Goal: Transaction & Acquisition: Download file/media

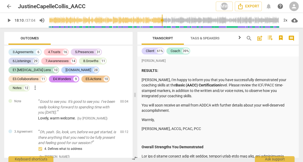
scroll to position [2894, 0]
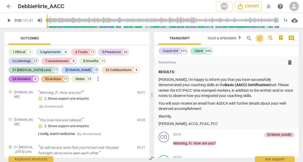
click at [258, 39] on span "post_add" at bounding box center [259, 38] width 6 height 6
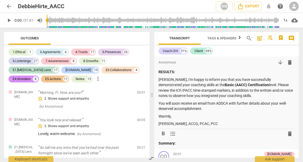
click at [258, 39] on span "post_add" at bounding box center [259, 38] width 6 height 6
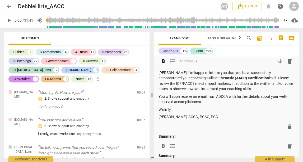
click at [187, 86] on p "Debbie, I'm happy to inform you that you have successfully demonstrated your co…" at bounding box center [226, 81] width 136 height 22
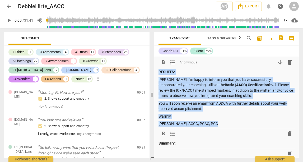
scroll to position [48, 0]
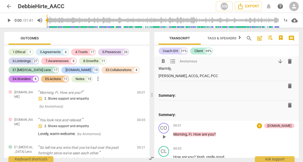
click at [215, 123] on div "00:01 + 4.Trust keyboard_arrow_right" at bounding box center [233, 126] width 121 height 6
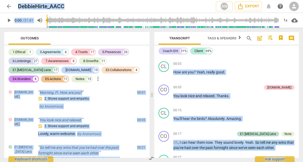
scroll to position [20, 0]
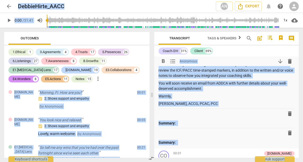
click at [230, 93] on p "Warmly," at bounding box center [226, 96] width 136 height 6
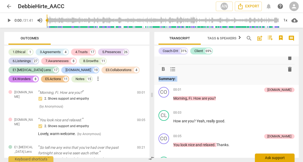
scroll to position [105, 0]
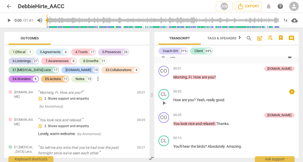
drag, startPoint x: 158, startPoint y: 125, endPoint x: 205, endPoint y: 91, distance: 57.3
click at [205, 91] on div "format_bold format_list_bulleted Anonymous arrow_downward delete RESULTS: Debbi…" at bounding box center [226, 107] width 145 height 101
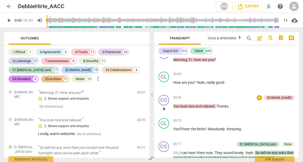
scroll to position [0, 0]
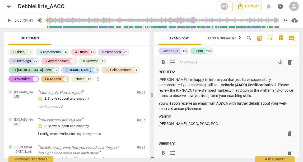
click at [279, 60] on span "arrow_downward" at bounding box center [280, 62] width 6 height 6
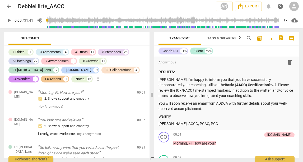
click at [295, 21] on span "cloud_download" at bounding box center [294, 20] width 6 height 6
click at [298, 58] on div at bounding box center [151, 81] width 303 height 162
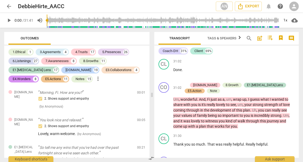
scroll to position [4047, 0]
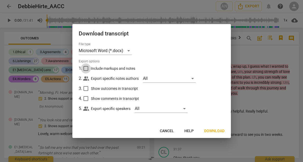
click at [85, 67] on input "Include markups and notes" at bounding box center [86, 68] width 10 height 10
checkbox input "true"
click at [84, 86] on input "Show outcomes in transcript" at bounding box center [86, 88] width 10 height 10
checkbox input "true"
click at [85, 99] on input "Show comments in transcript" at bounding box center [86, 98] width 10 height 10
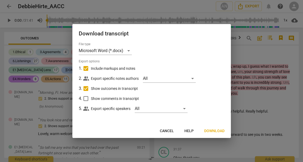
checkbox input "true"
click at [219, 131] on span "Download" at bounding box center [214, 130] width 20 height 5
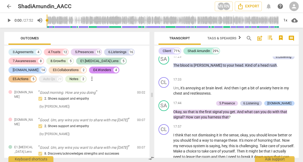
scroll to position [2325, 0]
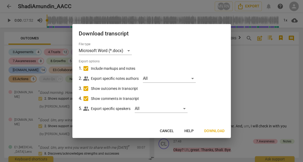
click at [213, 129] on span "Download" at bounding box center [214, 130] width 20 height 5
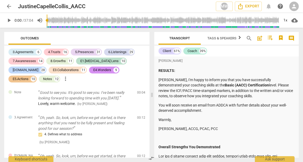
scroll to position [4201, 0]
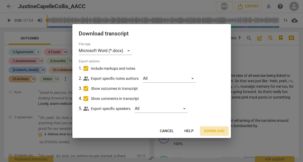
click at [219, 130] on span "Download" at bounding box center [214, 130] width 20 height 5
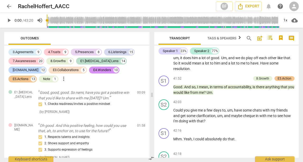
scroll to position [4481, 0]
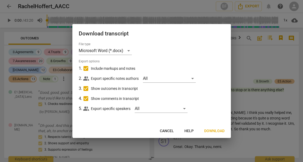
click at [212, 128] on span "Download" at bounding box center [214, 130] width 20 height 5
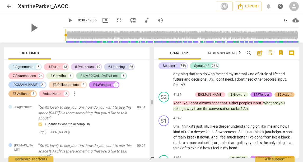
scroll to position [4038, 0]
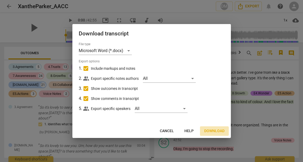
click at [209, 128] on button "Download" at bounding box center [214, 131] width 29 height 10
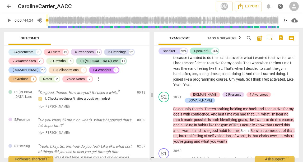
scroll to position [4897, 0]
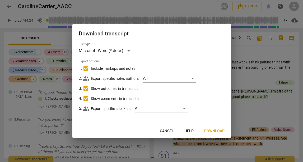
click at [218, 132] on span "Download" at bounding box center [214, 130] width 20 height 5
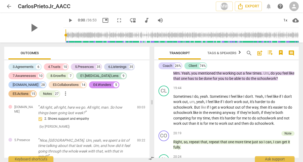
scroll to position [4621, 0]
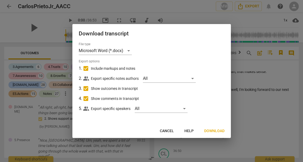
click at [220, 127] on button "Download" at bounding box center [214, 131] width 29 height 10
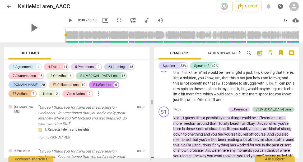
scroll to position [4702, 0]
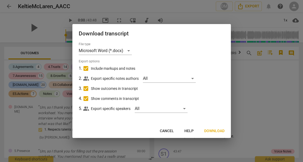
click at [216, 129] on span "Download" at bounding box center [214, 130] width 20 height 5
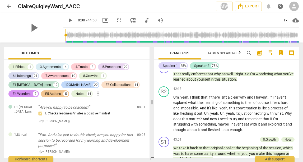
scroll to position [3942, 0]
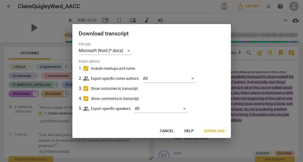
click at [220, 132] on span "Download" at bounding box center [214, 130] width 20 height 5
